Goal: Find specific page/section: Find specific page/section

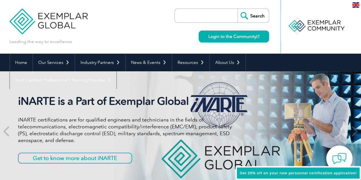
drag, startPoint x: 0, startPoint y: 0, endPoint x: 195, endPoint y: 13, distance: 195.3
click at [195, 13] on input "search" at bounding box center [208, 16] width 60 height 14
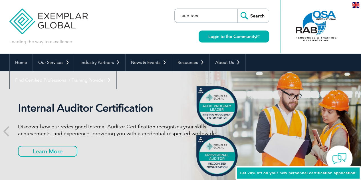
type input "auditors"
click at [238, 9] on input "Search" at bounding box center [253, 16] width 31 height 14
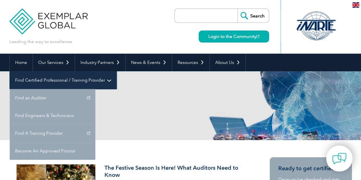
click at [117, 71] on link "Find Certified Professional / Training Provider" at bounding box center [63, 80] width 107 height 18
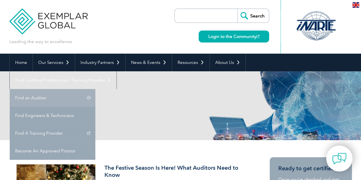
click at [95, 89] on link "Find an Auditor" at bounding box center [53, 98] width 86 height 18
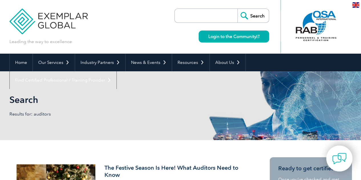
click at [0, 0] on link "Find an Auditor" at bounding box center [0, 0] width 0 height 0
